Goal: Find specific page/section: Find specific page/section

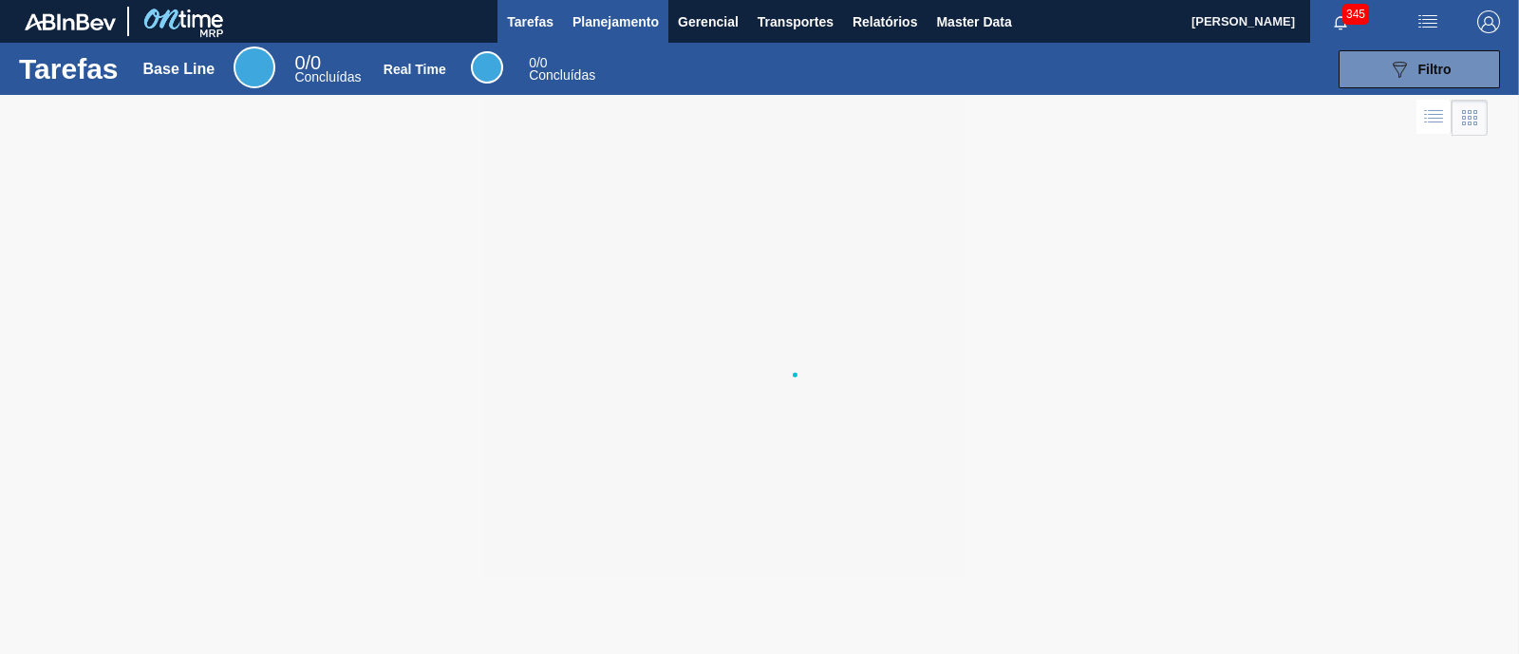
drag, startPoint x: 556, startPoint y: 19, endPoint x: 572, endPoint y: 19, distance: 15.2
click at [556, 19] on button "Tarefas" at bounding box center [530, 21] width 66 height 43
click at [589, 17] on span "Planejamento" at bounding box center [615, 21] width 86 height 23
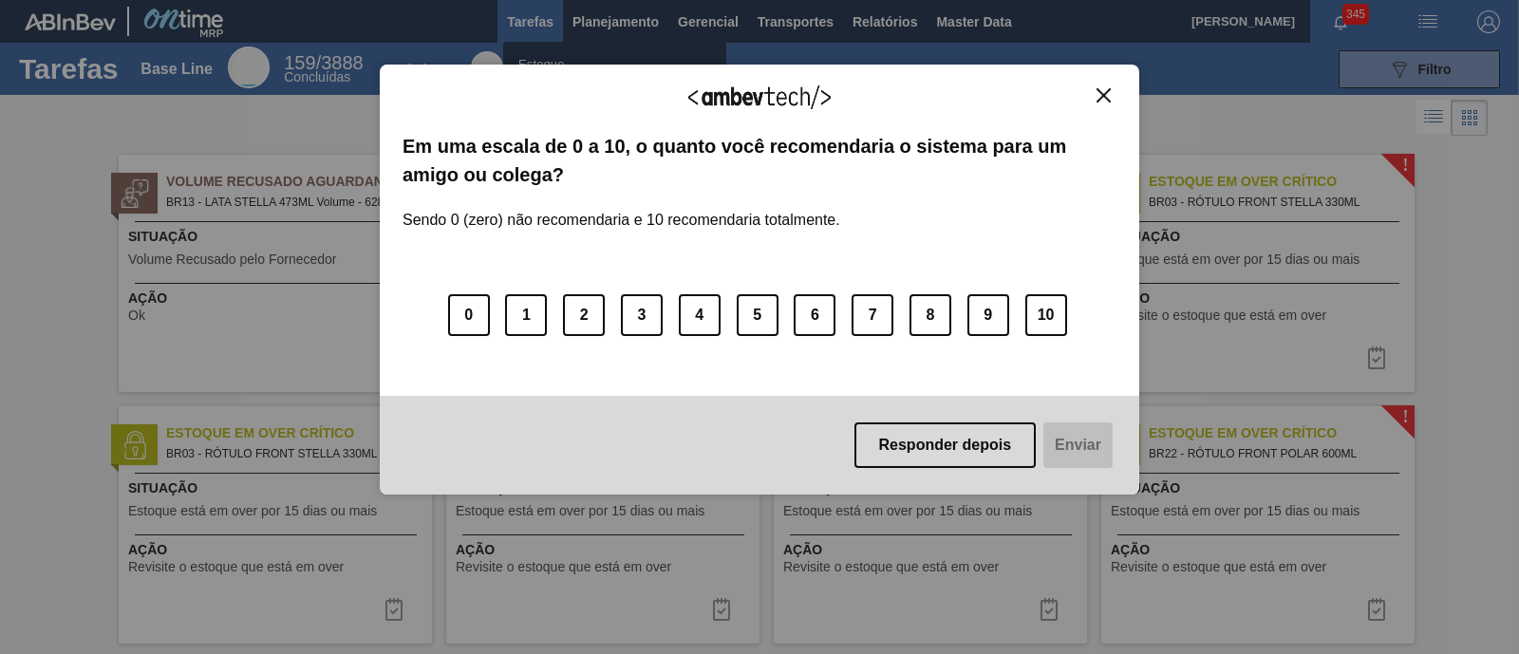
click at [1108, 99] on img "Close" at bounding box center [1104, 95] width 14 height 14
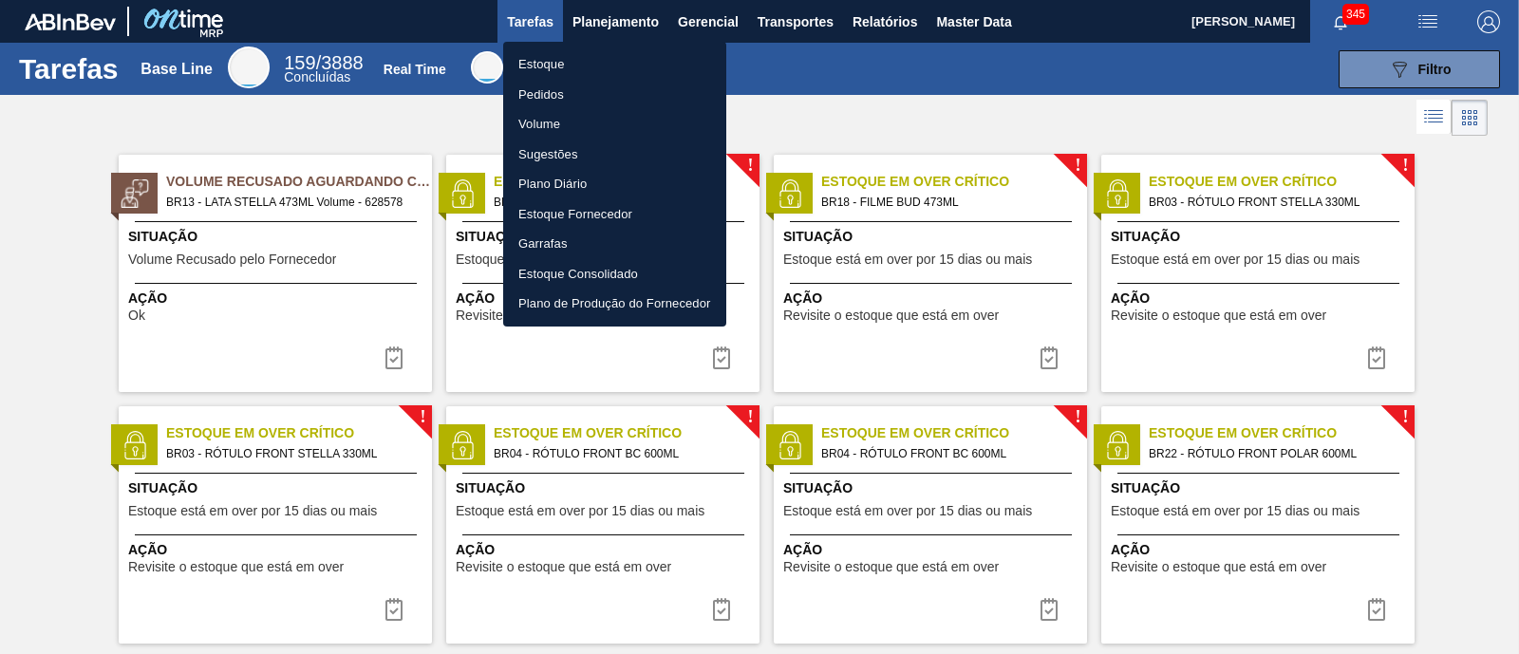
click at [539, 56] on li "Estoque" at bounding box center [614, 64] width 223 height 30
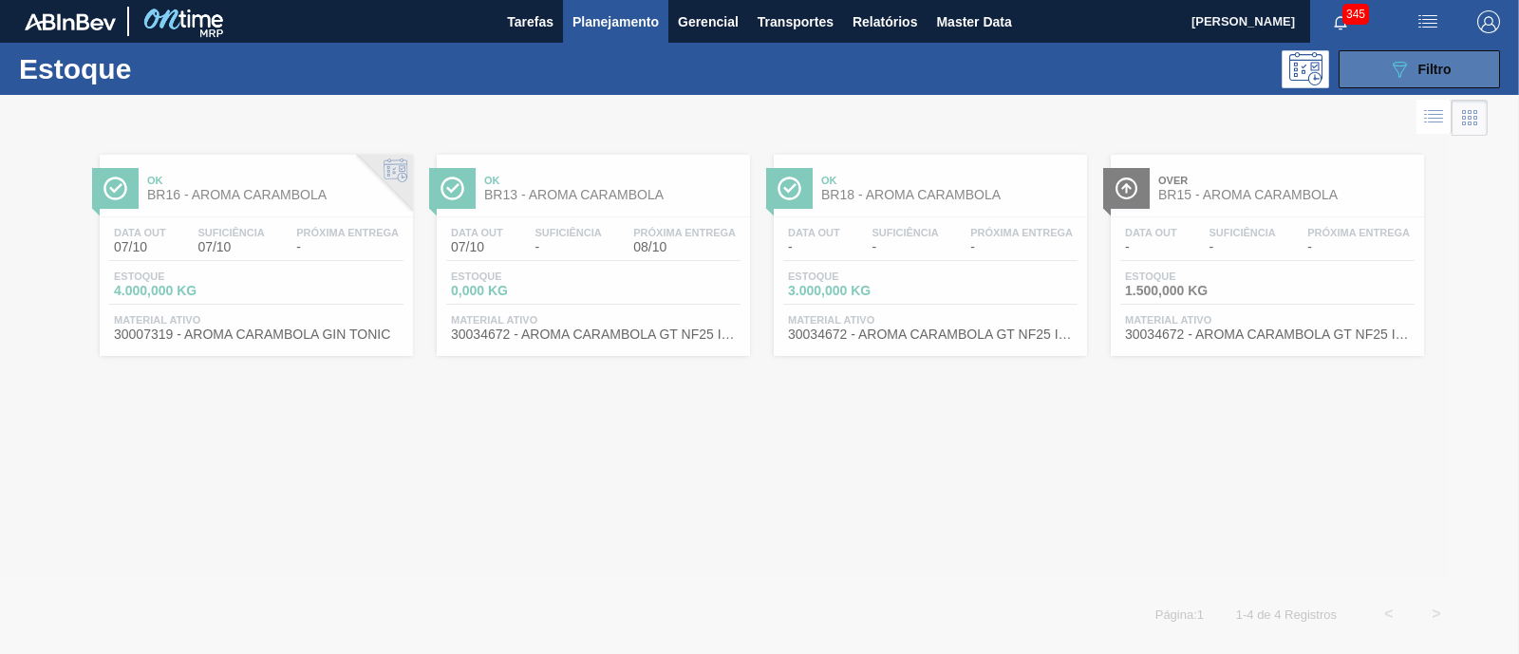
click at [1424, 64] on span "Filtro" at bounding box center [1434, 69] width 33 height 15
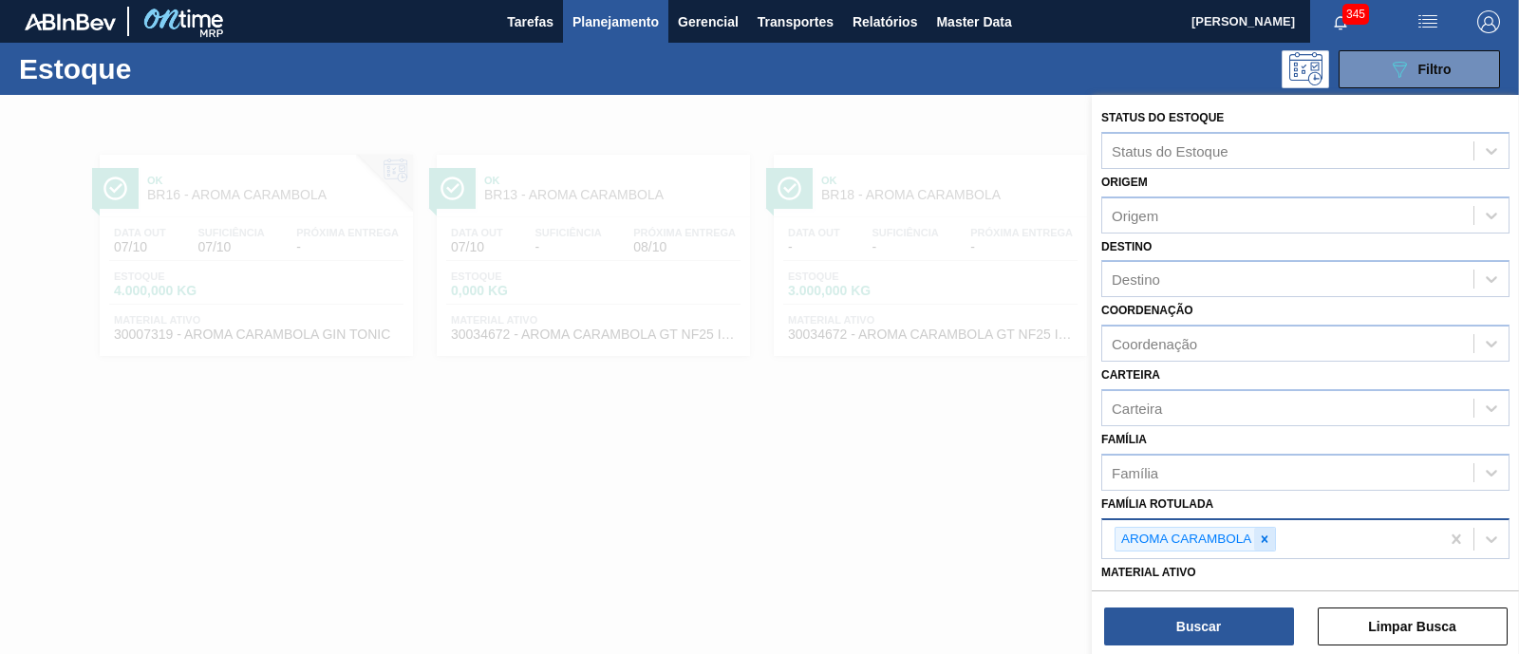
click at [1267, 539] on icon at bounding box center [1264, 539] width 13 height 13
click at [1267, 539] on div "Família Rotulada" at bounding box center [1287, 537] width 371 height 28
click at [1267, 539] on icon at bounding box center [1264, 539] width 13 height 13
click at [1267, 539] on div "Família Rotulada" at bounding box center [1287, 537] width 371 height 28
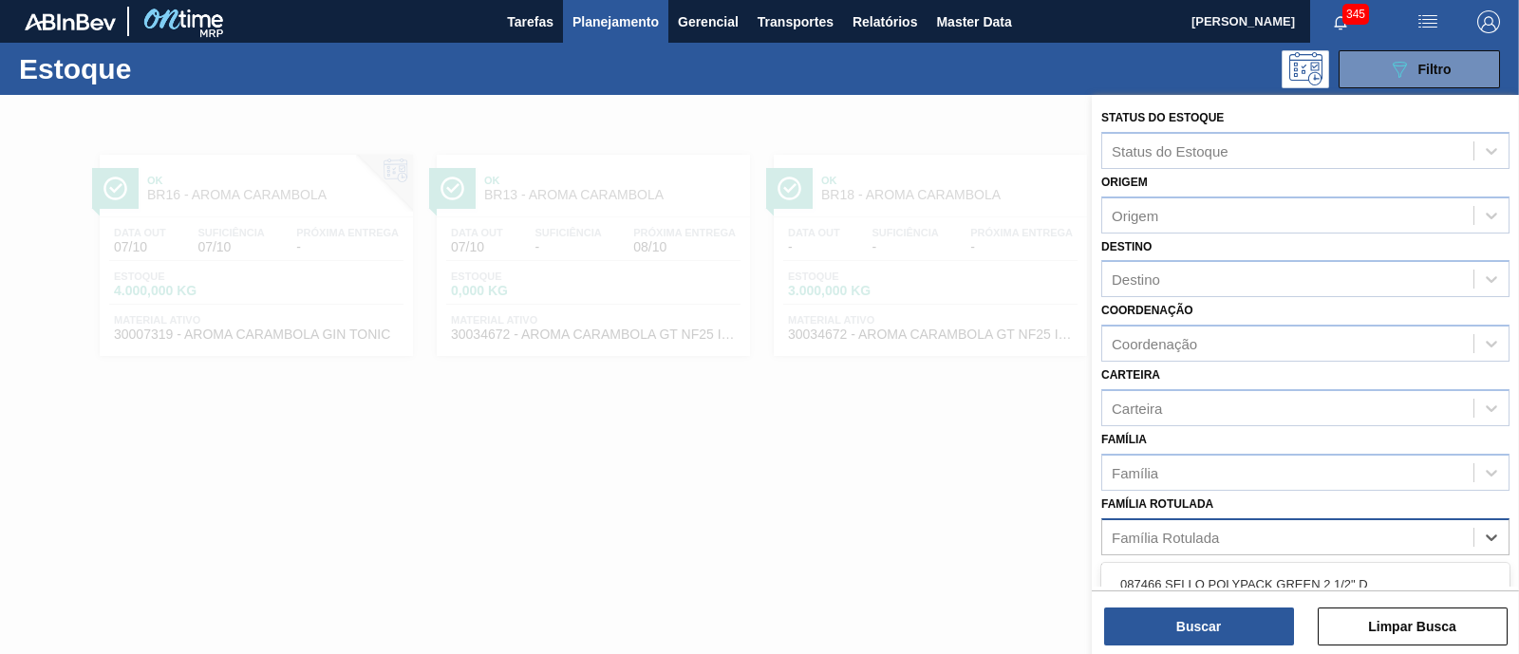
click at [1267, 539] on div "Família Rotulada" at bounding box center [1287, 537] width 371 height 28
